Goal: Task Accomplishment & Management: Manage account settings

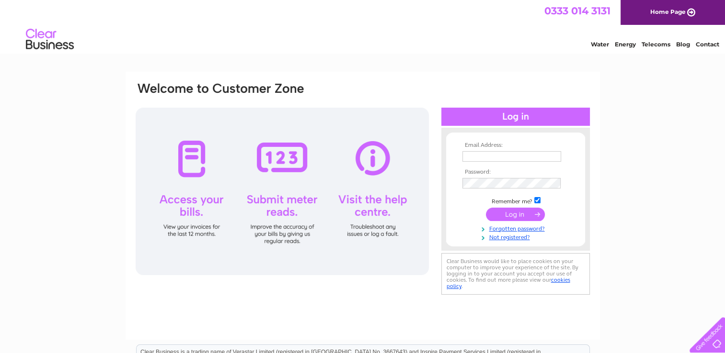
type input "[EMAIL_ADDRESS][DOMAIN_NAME]"
click at [513, 213] on input "submit" at bounding box center [515, 214] width 59 height 13
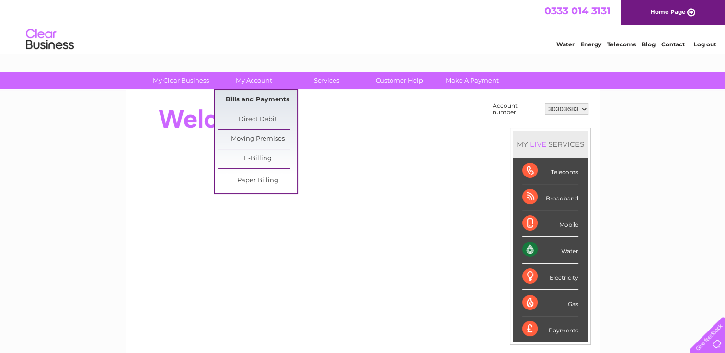
click at [253, 104] on link "Bills and Payments" at bounding box center [257, 100] width 79 height 19
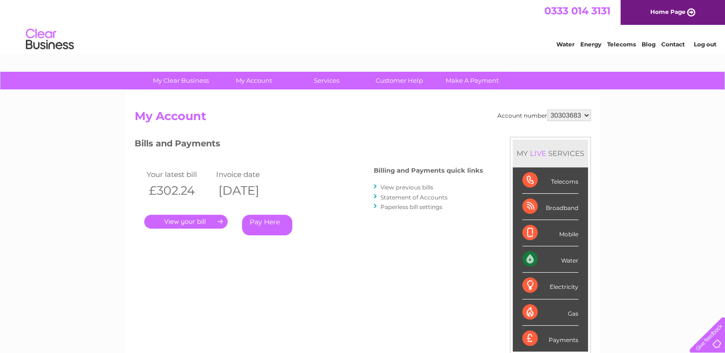
click at [169, 215] on link "." at bounding box center [185, 222] width 83 height 14
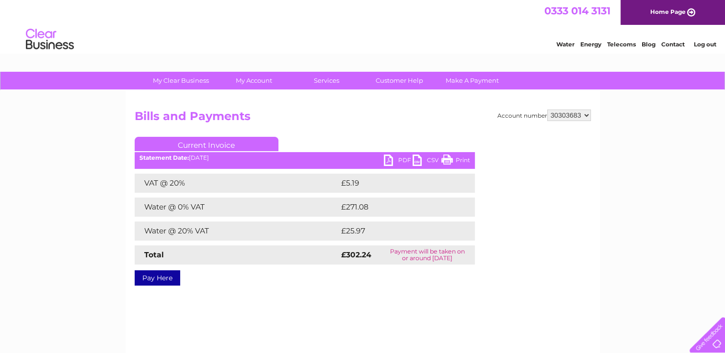
click at [390, 154] on ul "Current Invoice" at bounding box center [305, 146] width 340 height 18
click at [385, 159] on link "PDF" at bounding box center [398, 162] width 29 height 14
